Goal: Task Accomplishment & Management: Use online tool/utility

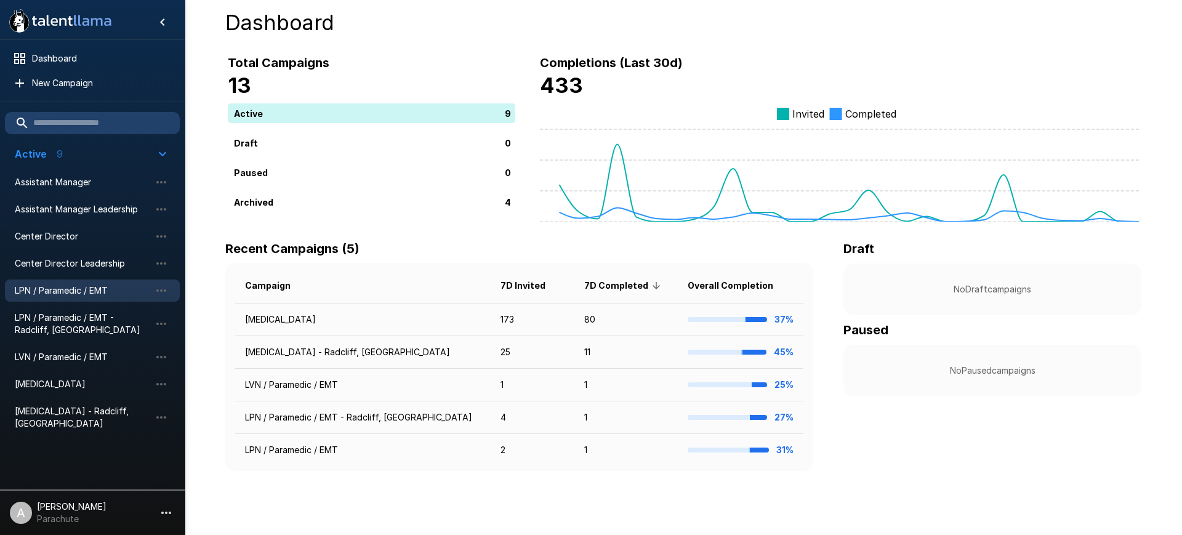
click at [46, 292] on span "LPN / Paramedic / EMT" at bounding box center [82, 290] width 135 height 12
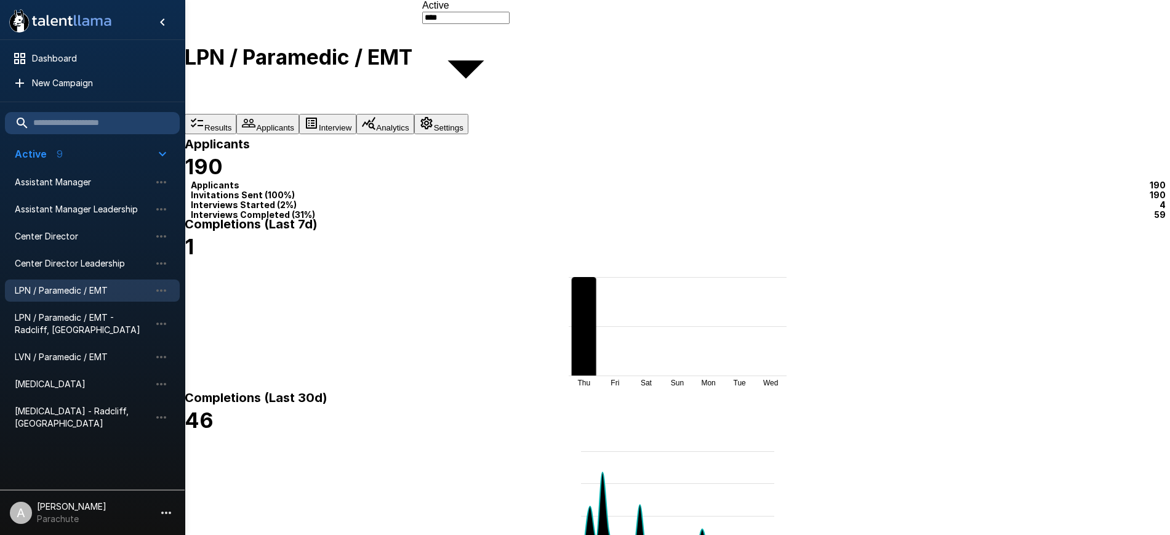
click at [299, 114] on button "Applicants" at bounding box center [267, 124] width 63 height 20
